Goal: Find specific page/section: Find specific page/section

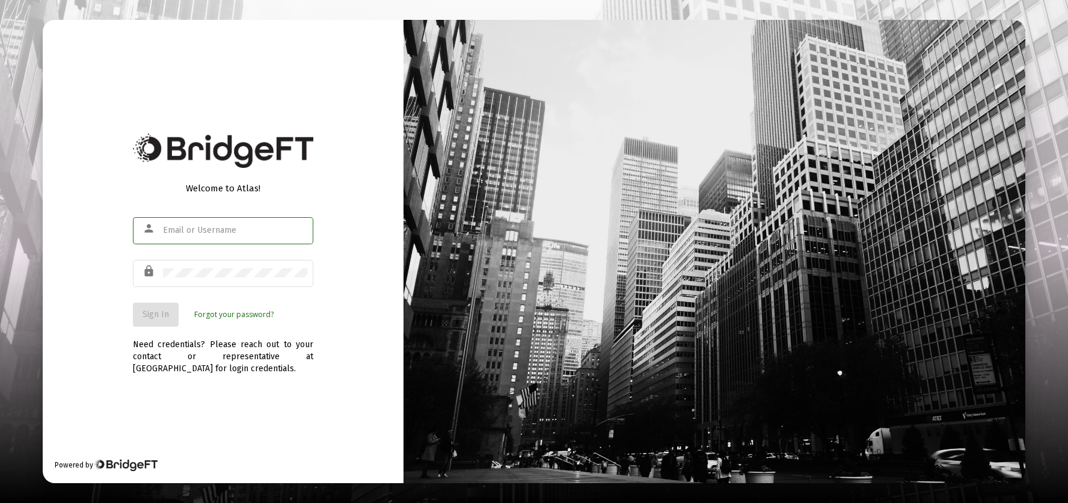
type input "[EMAIL_ADDRESS][DOMAIN_NAME]"
click at [156, 313] on span "Sign In" at bounding box center [156, 314] width 26 height 10
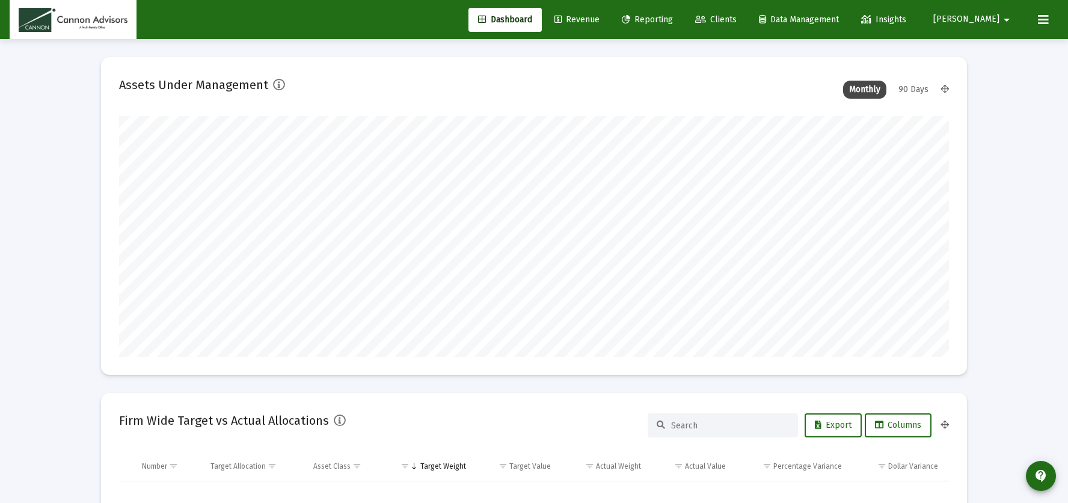
type input "2025-08-27"
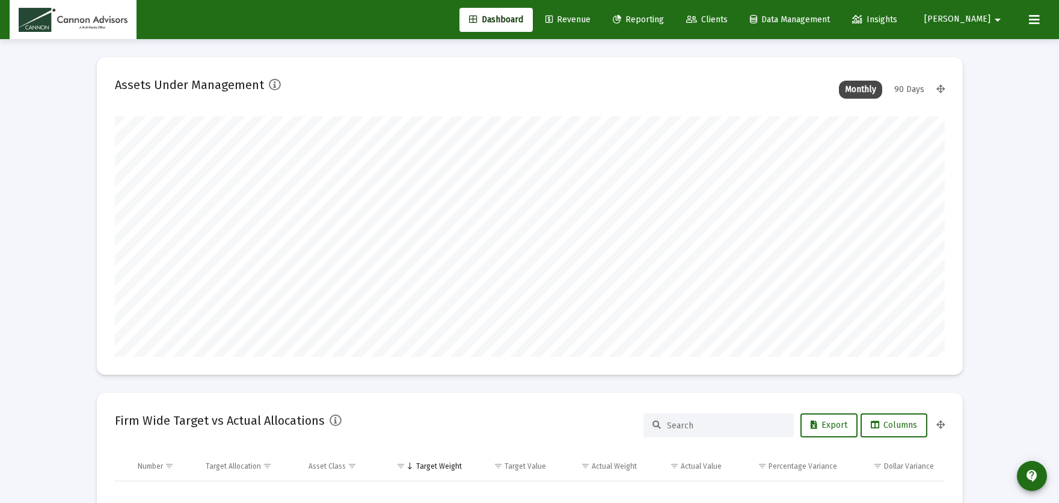
scroll to position [241, 388]
click at [728, 17] on span "Clients" at bounding box center [706, 19] width 41 height 10
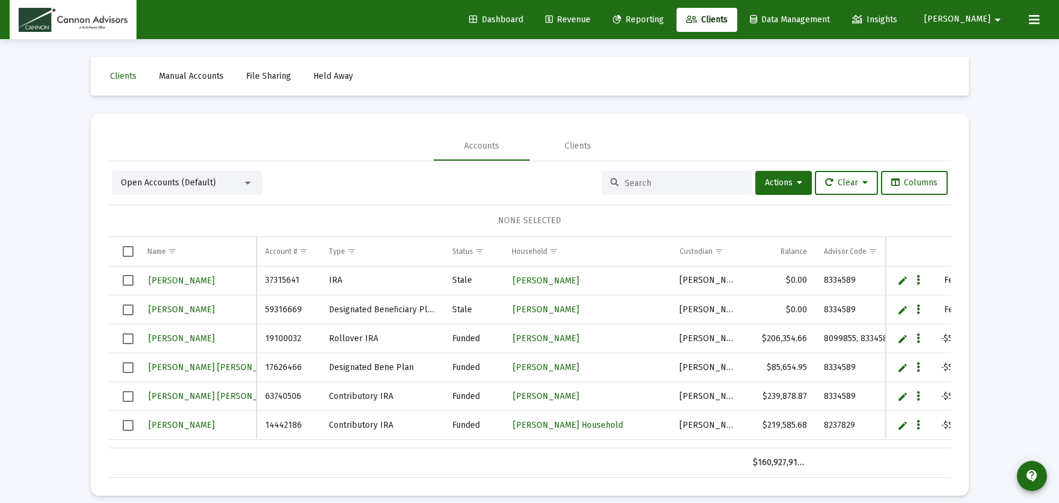
click at [642, 178] on input at bounding box center [684, 183] width 118 height 10
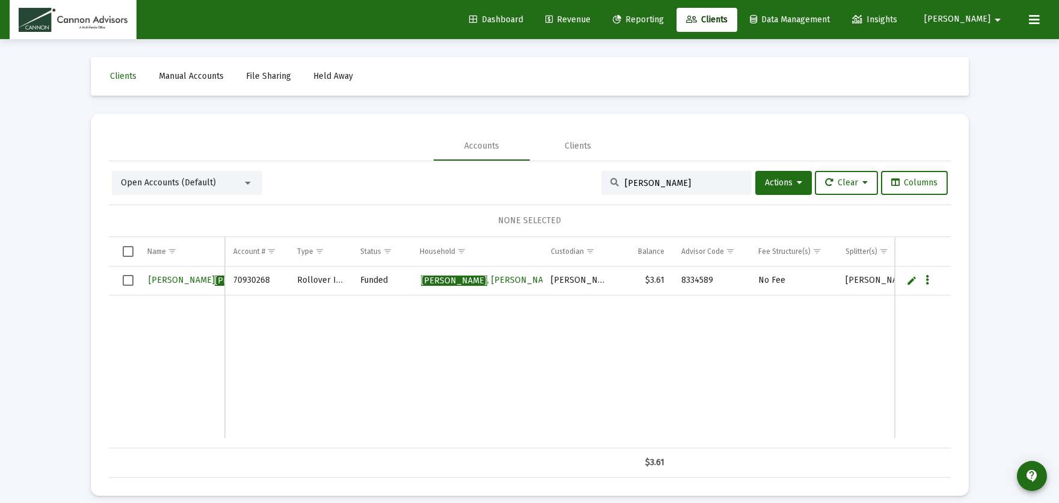
type input "kobrin"
click at [180, 274] on link "Lawrence Kobrin" at bounding box center [214, 280] width 135 height 18
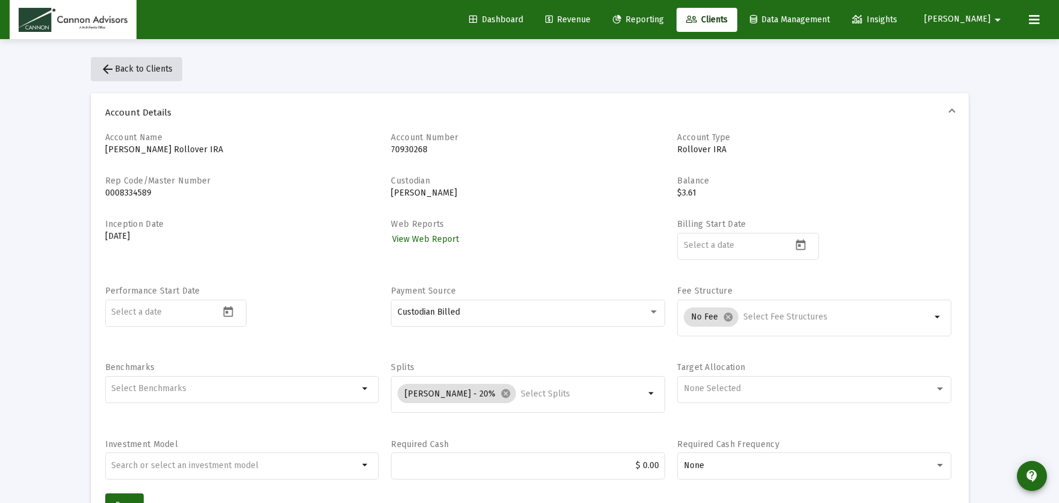
click at [143, 73] on span "arrow_back Back to Clients" at bounding box center [136, 69] width 72 height 10
